Goal: Task Accomplishment & Management: Complete application form

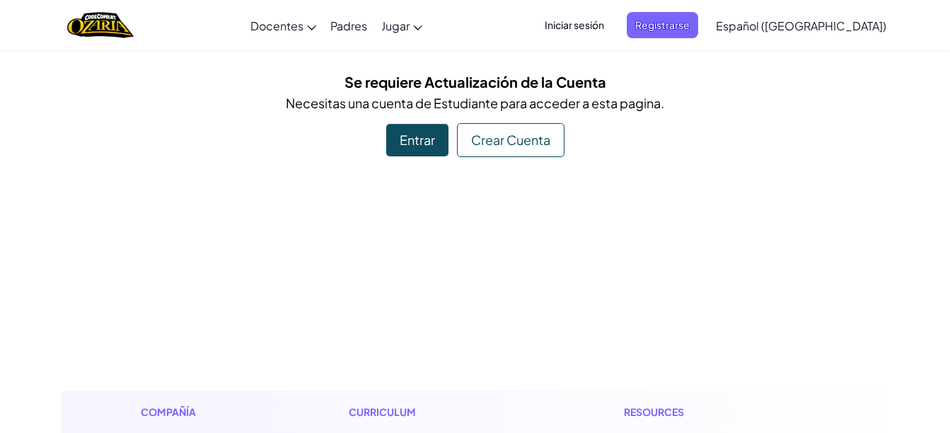
click at [422, 148] on div "Entrar" at bounding box center [417, 140] width 62 height 33
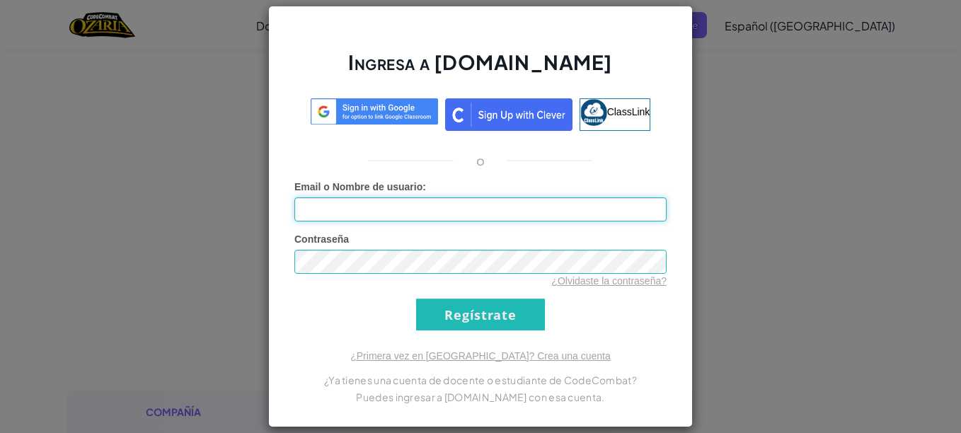
type input "[PERSON_NAME]"
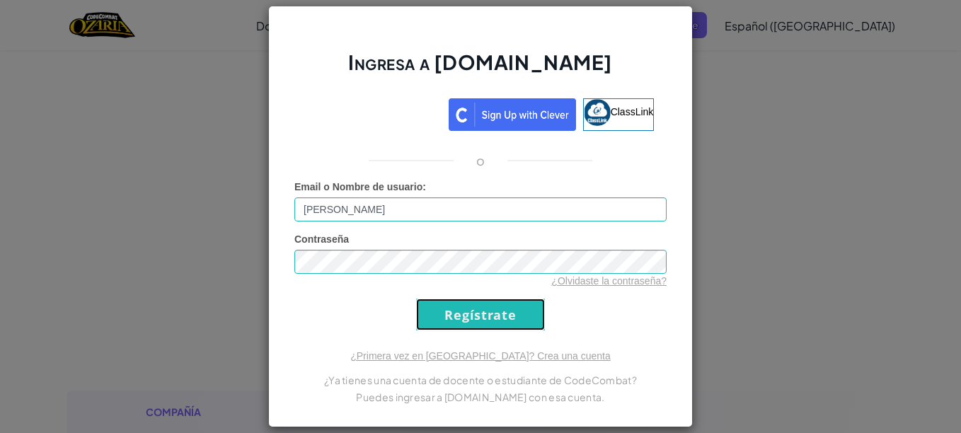
click at [493, 305] on input "Regístrate" at bounding box center [480, 315] width 129 height 32
click at [454, 316] on input "Regístrate" at bounding box center [480, 315] width 129 height 32
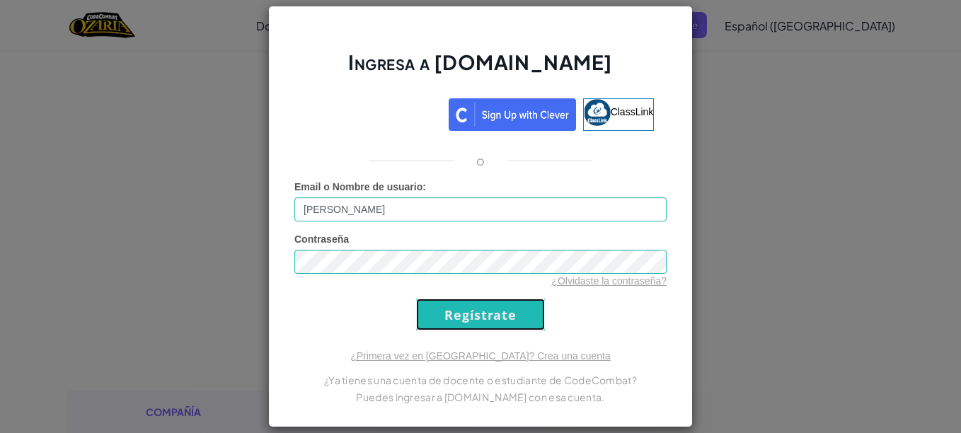
click at [454, 316] on input "Regístrate" at bounding box center [480, 315] width 129 height 32
